Goal: Navigation & Orientation: Find specific page/section

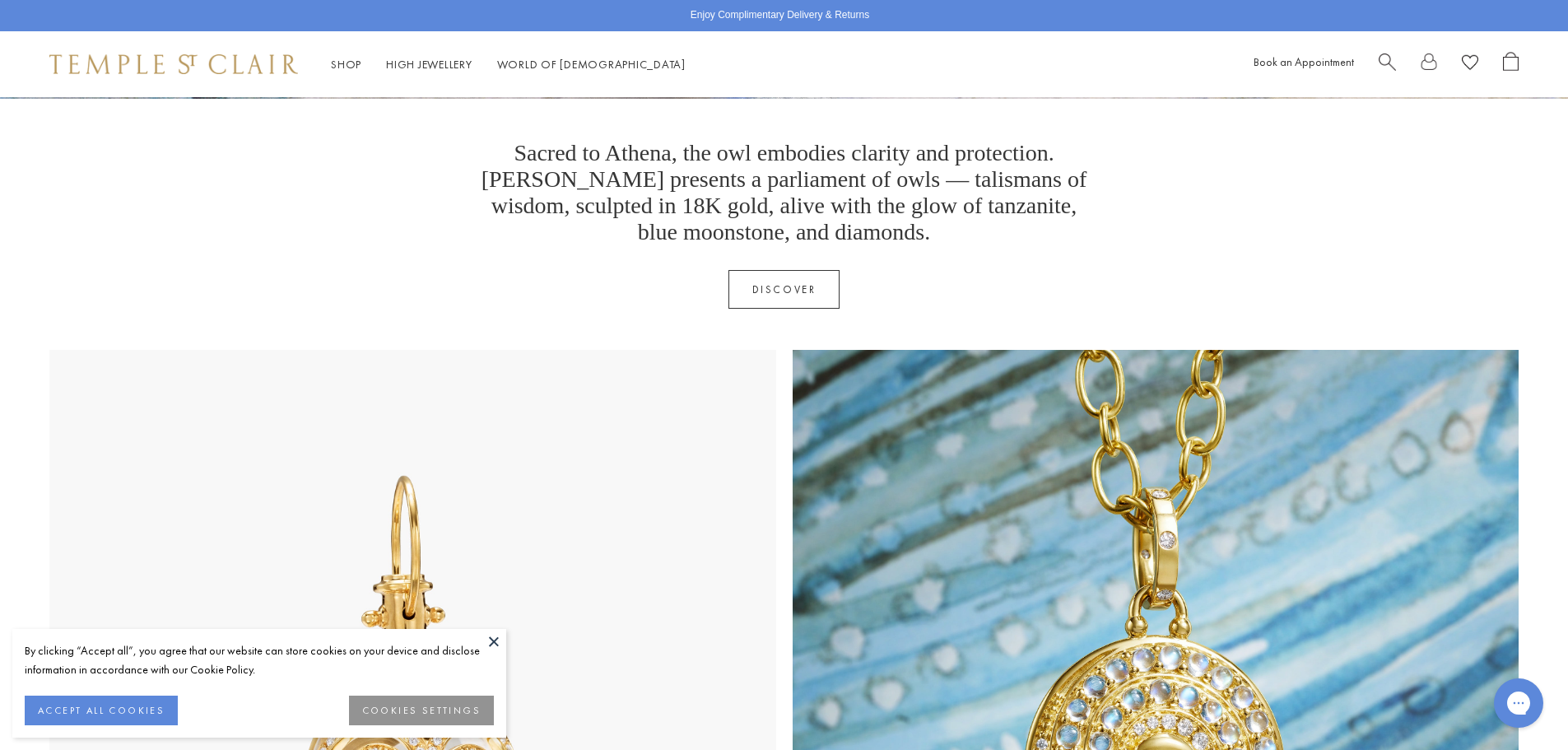
scroll to position [577, 0]
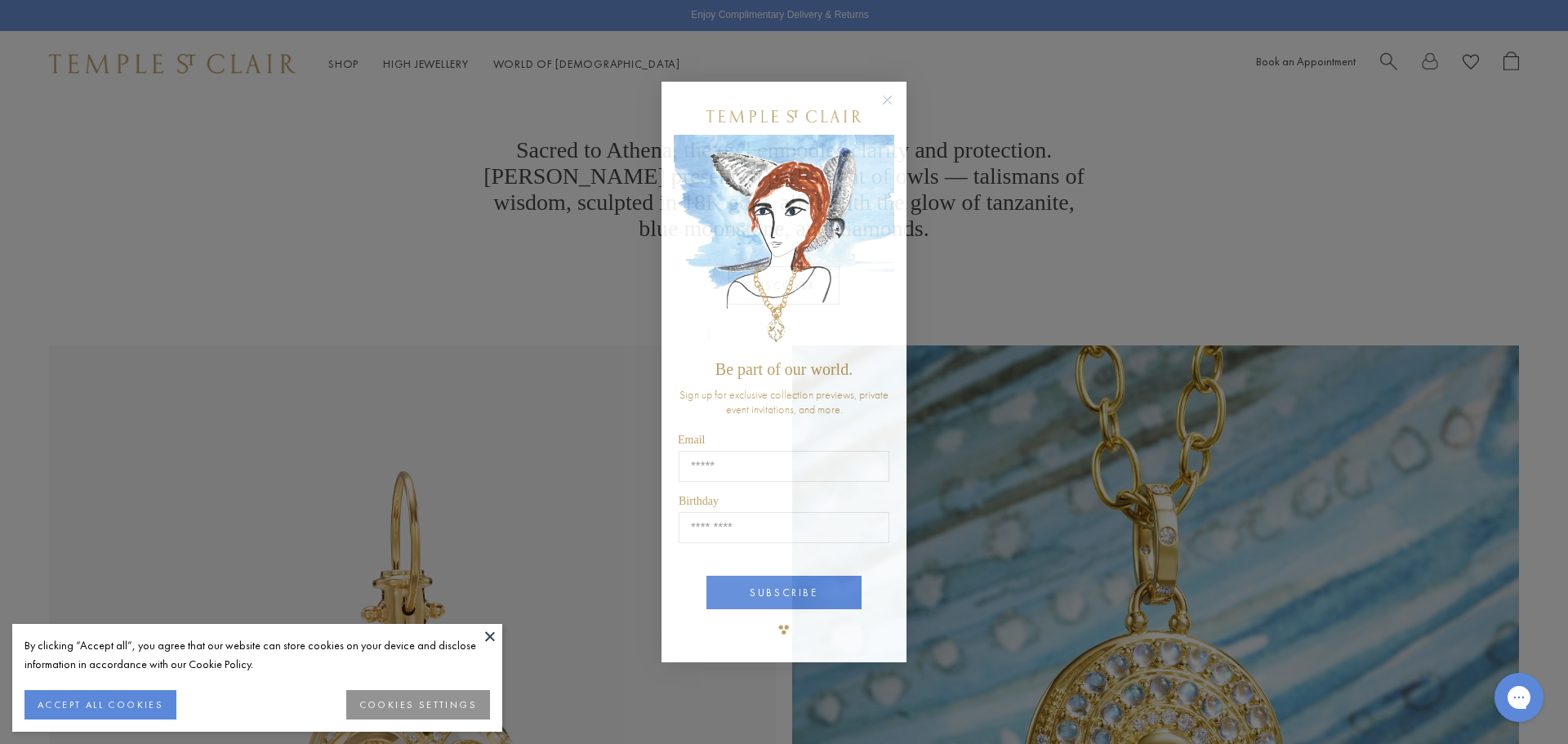
click at [893, 99] on circle "Close dialog" at bounding box center [887, 99] width 19 height 19
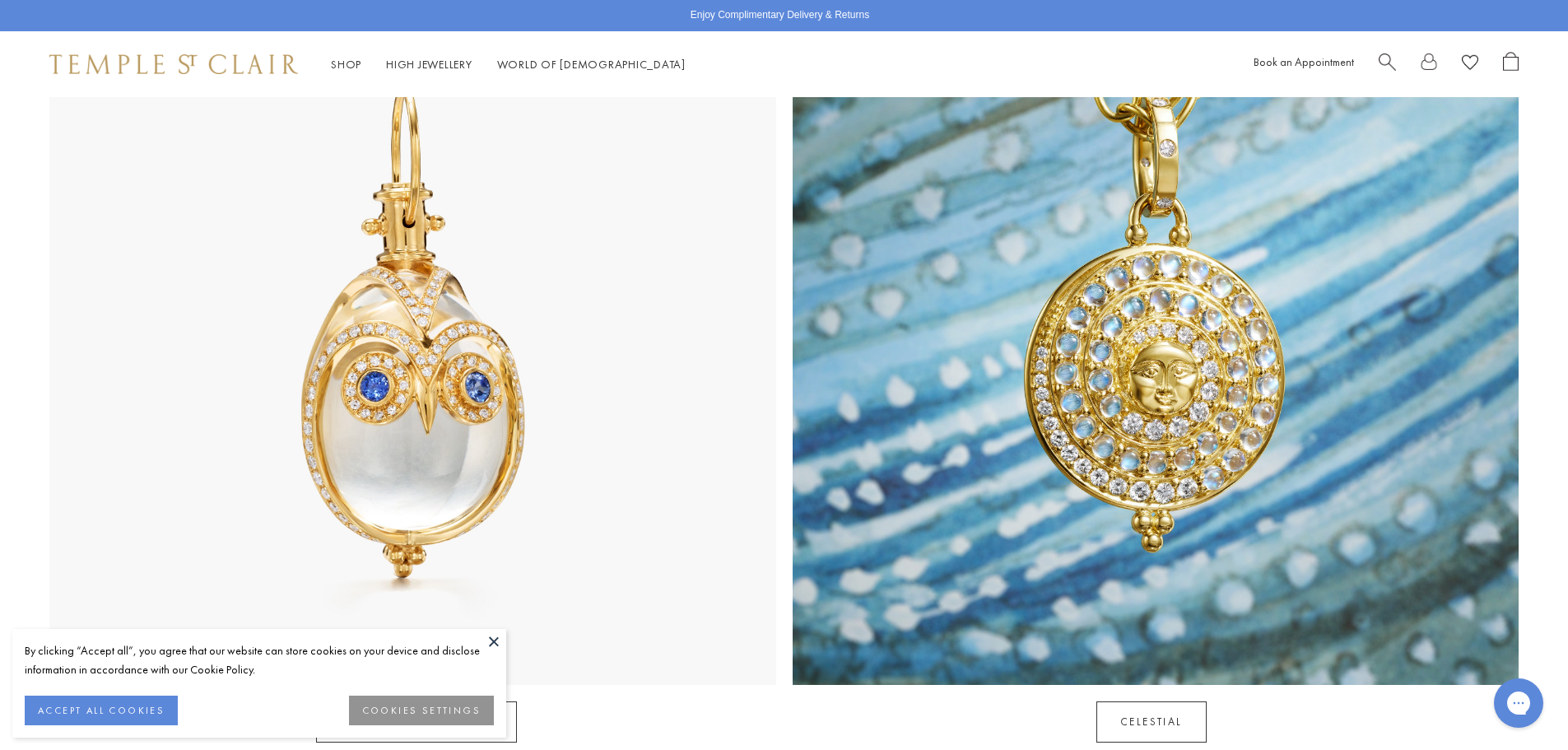
scroll to position [987, 0]
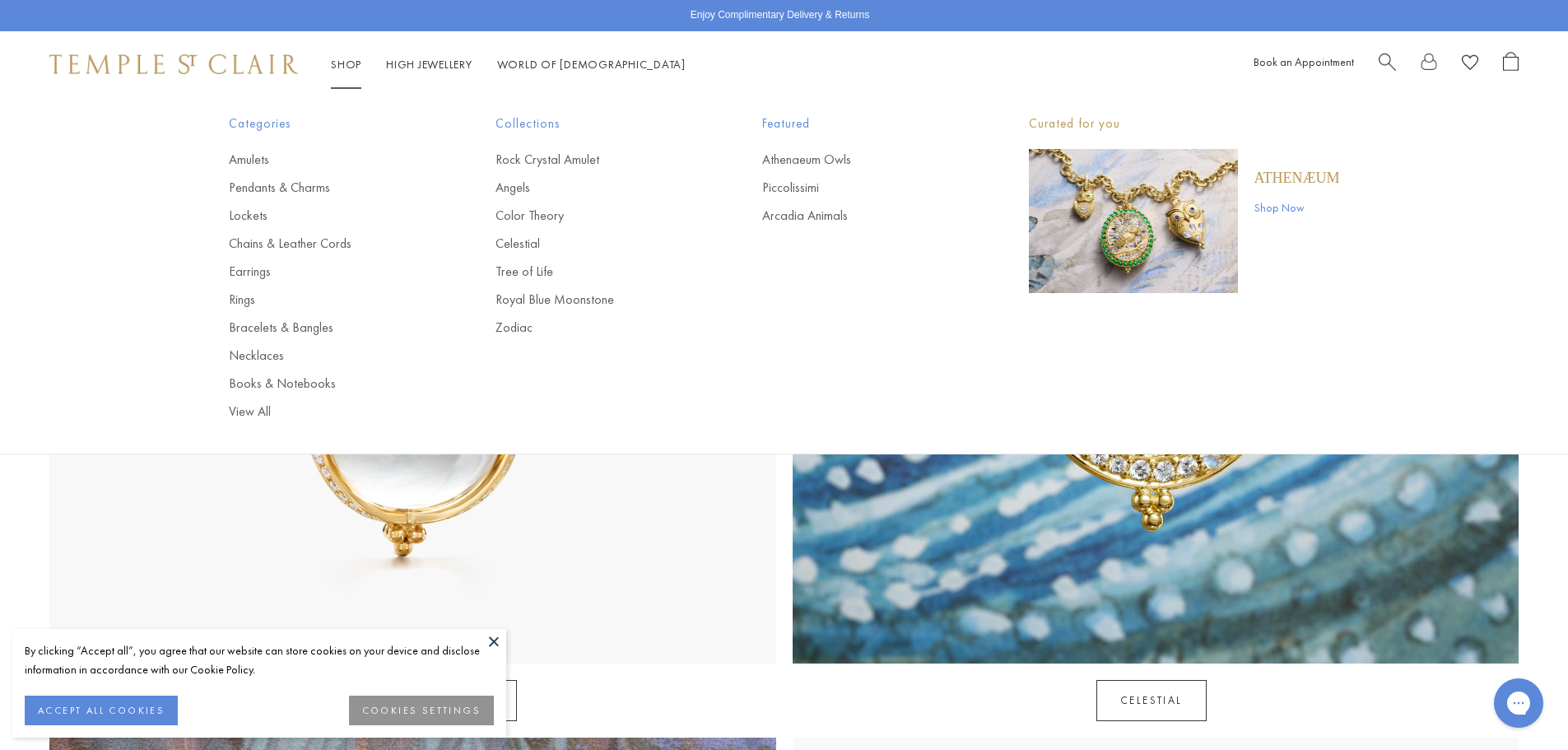
click at [354, 61] on link "Shop Shop" at bounding box center [346, 64] width 30 height 15
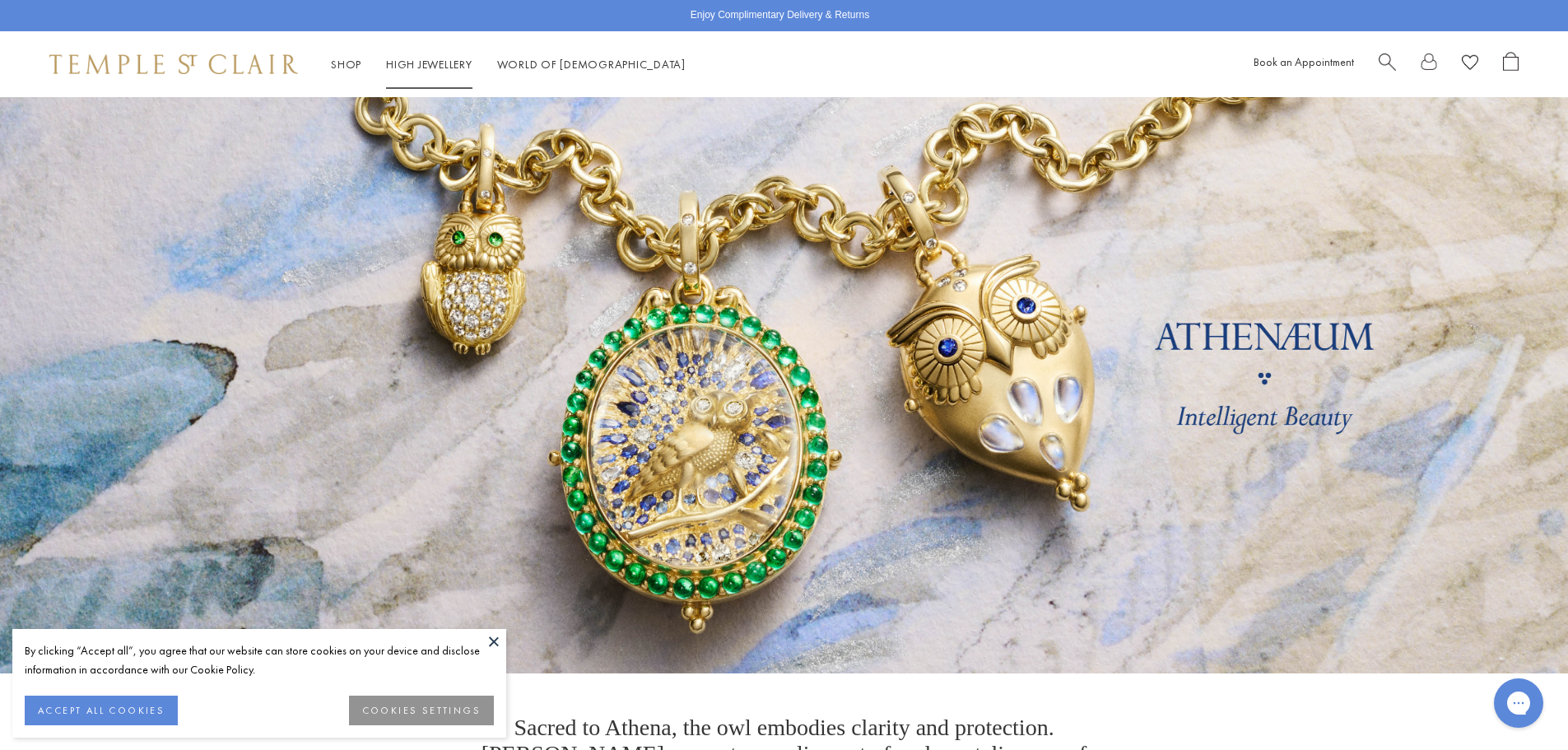
click at [447, 61] on link "High Jewellery High Jewellery" at bounding box center [429, 64] width 87 height 15
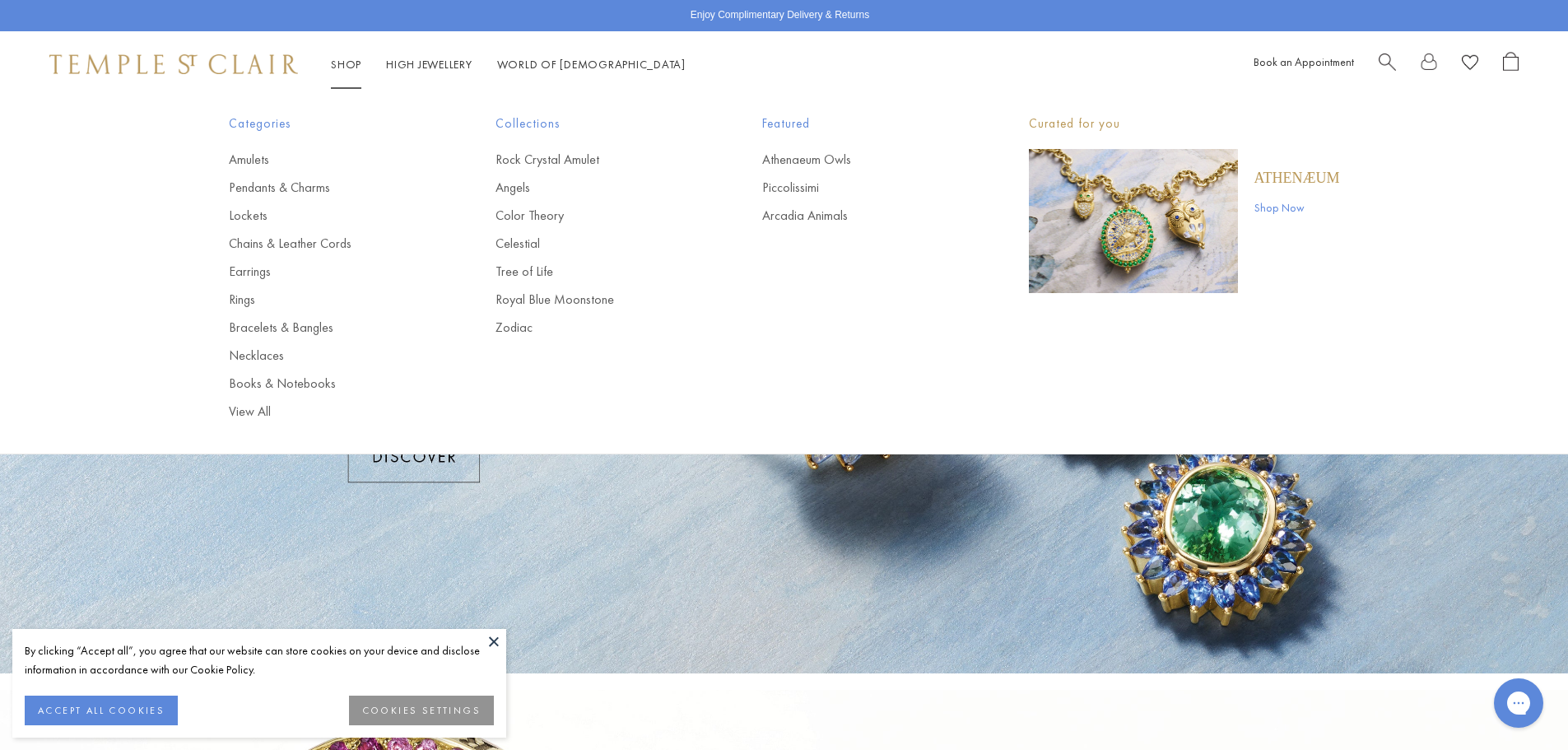
click at [351, 66] on link "Shop Shop" at bounding box center [346, 64] width 30 height 15
click at [341, 58] on link "Shop Shop" at bounding box center [346, 64] width 30 height 15
click at [250, 407] on link "View All" at bounding box center [329, 412] width 201 height 19
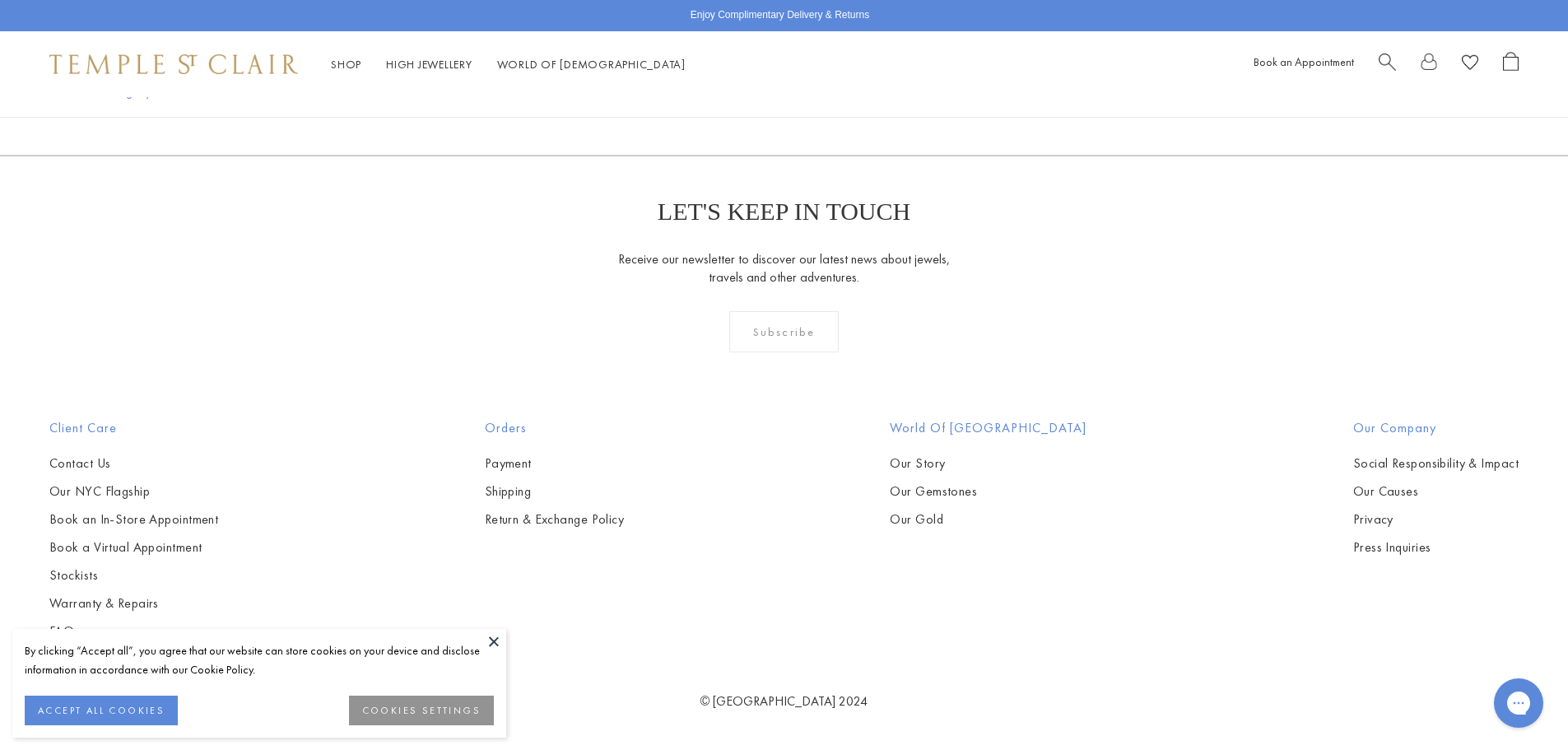
scroll to position [13006, 0]
